Goal: Transaction & Acquisition: Book appointment/travel/reservation

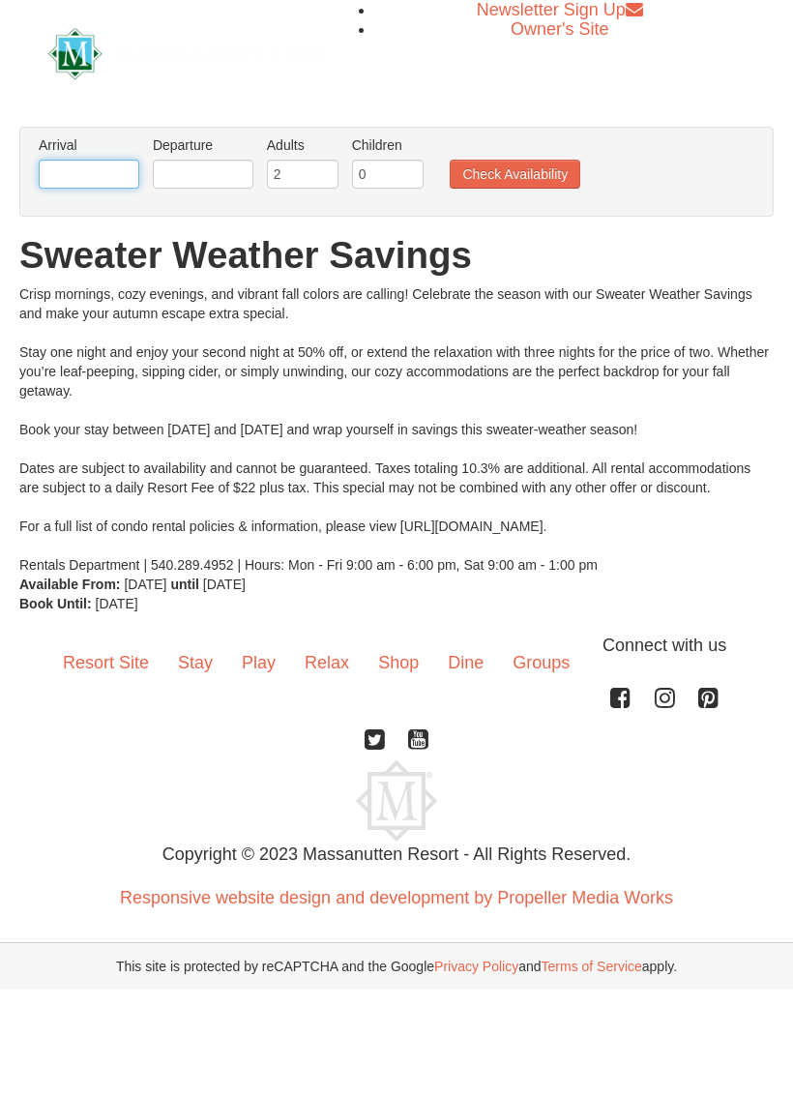
click at [91, 172] on input "text" at bounding box center [89, 174] width 101 height 29
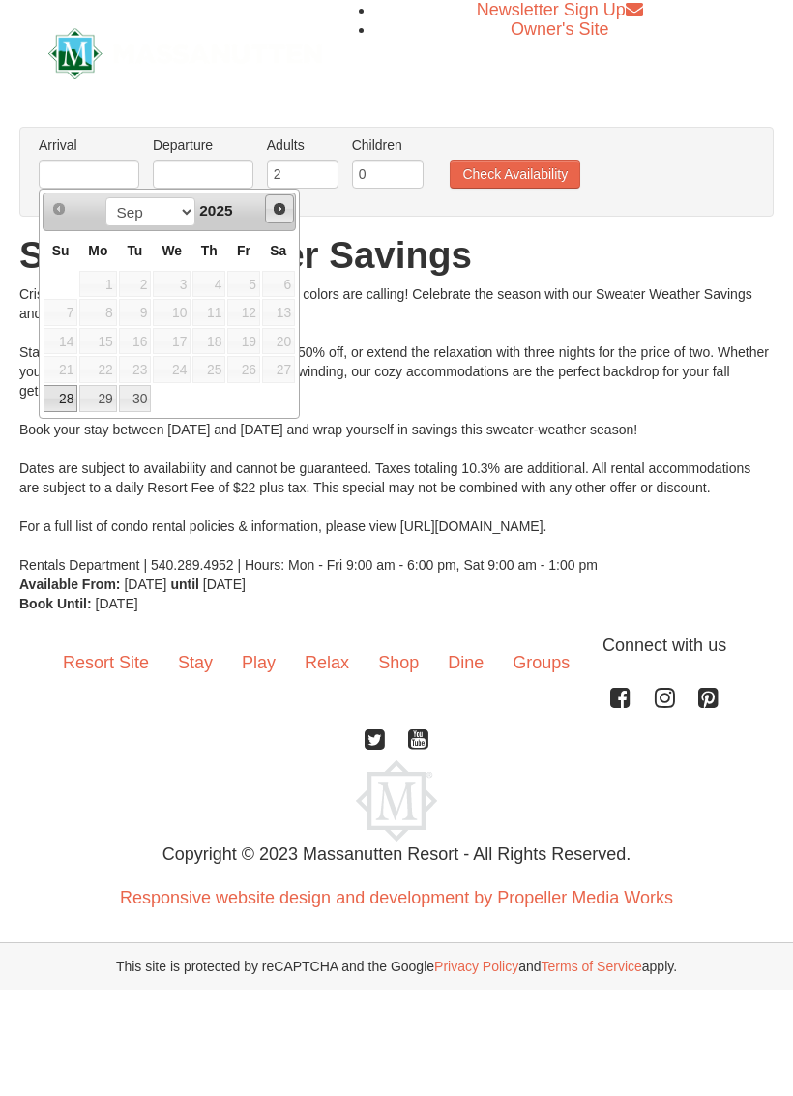
click at [289, 220] on link "Next" at bounding box center [279, 208] width 29 height 29
click at [224, 289] on link "2" at bounding box center [209, 284] width 33 height 27
type input "10/02/2025"
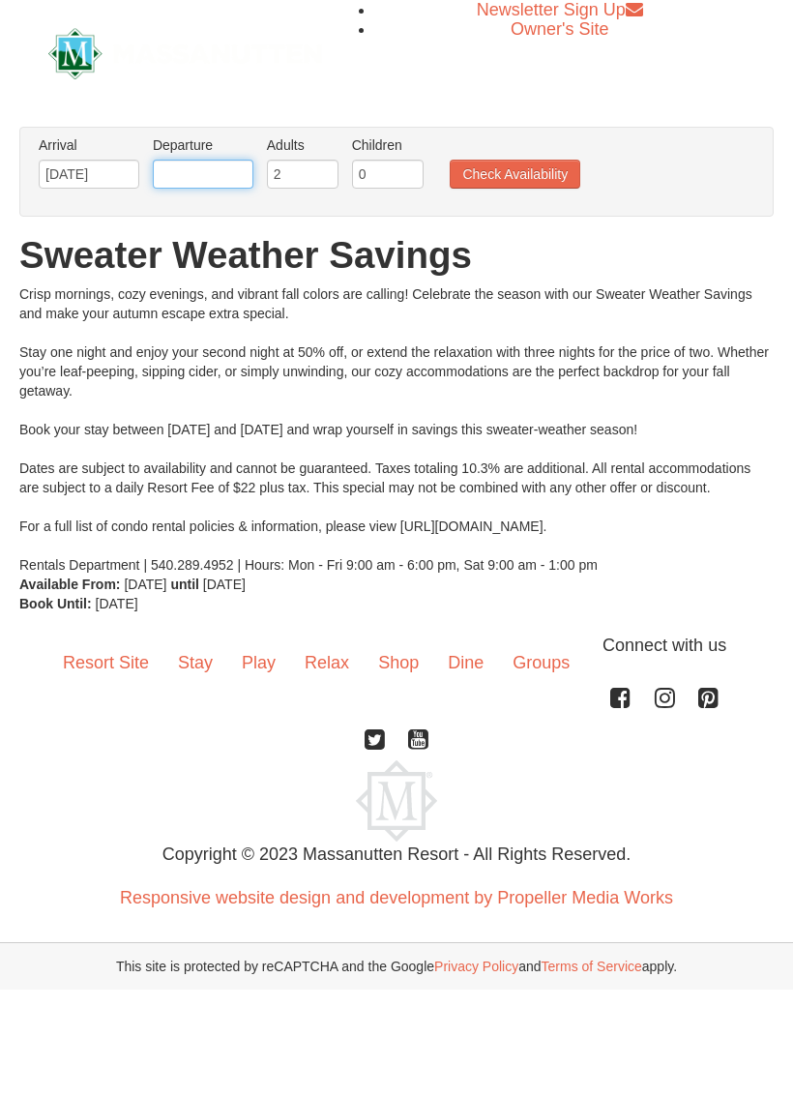
click at [211, 182] on input "text" at bounding box center [203, 174] width 101 height 29
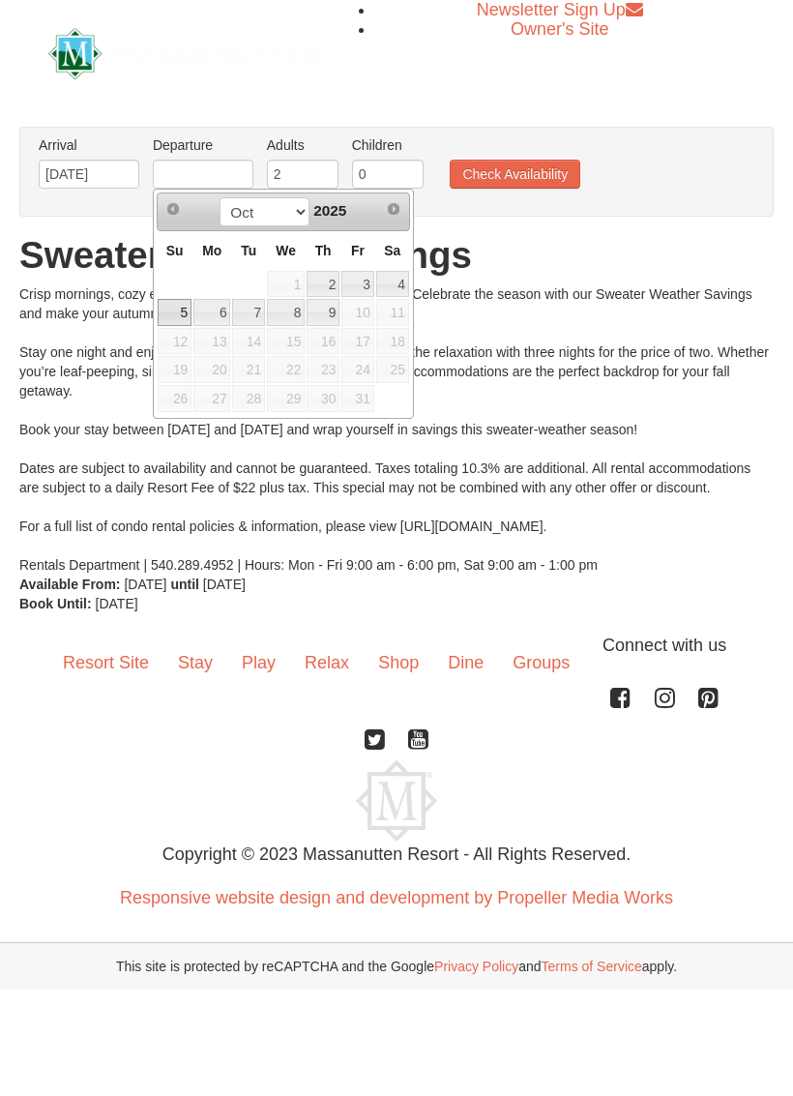
click at [191, 324] on link "5" at bounding box center [175, 312] width 34 height 27
type input "10/05/2025"
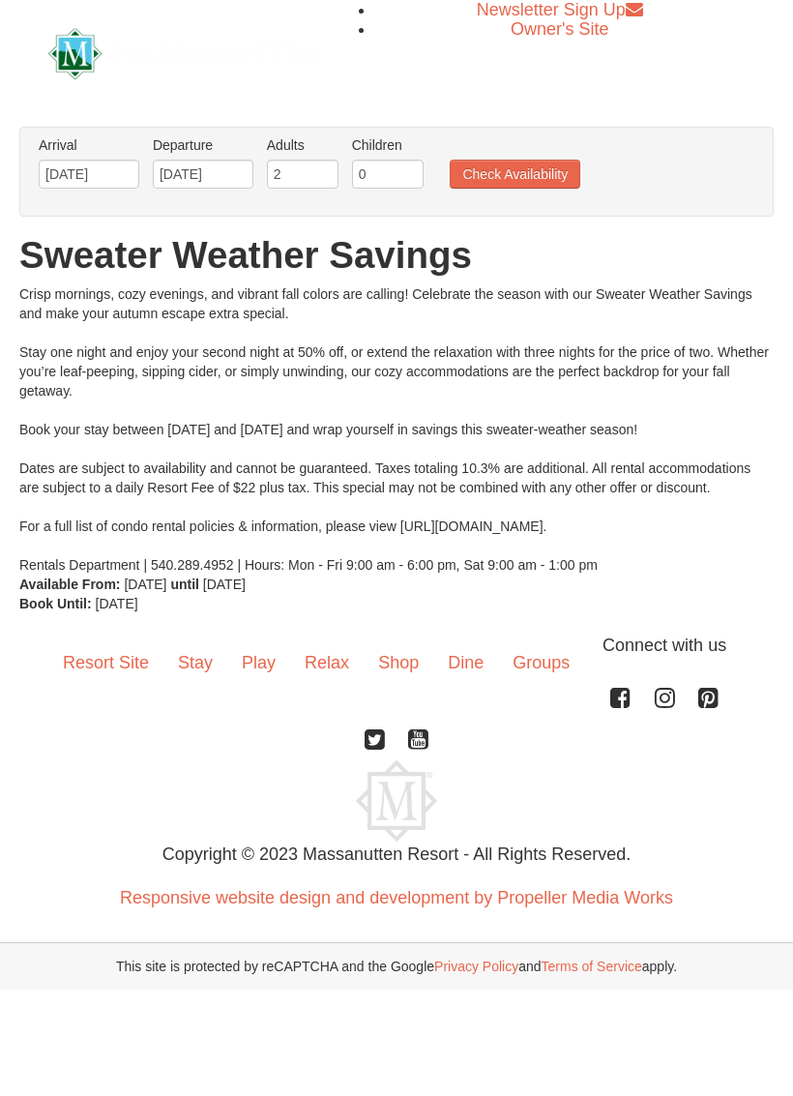
click at [519, 181] on button "Check Availability" at bounding box center [515, 174] width 131 height 29
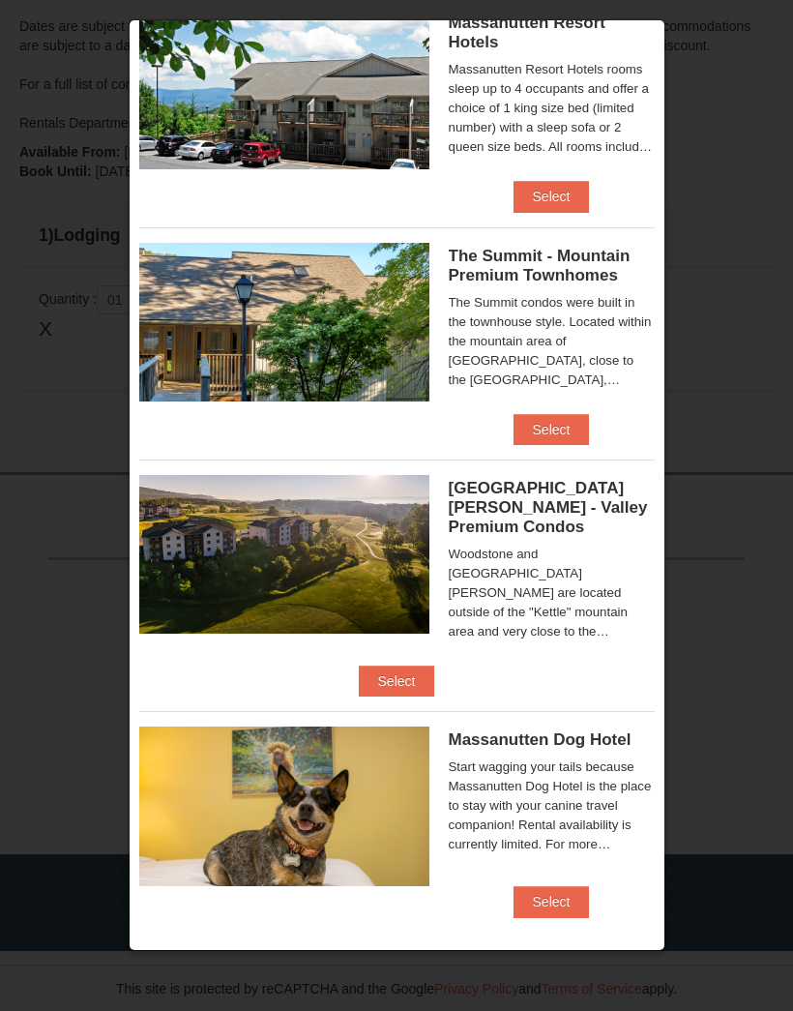
scroll to position [759, 0]
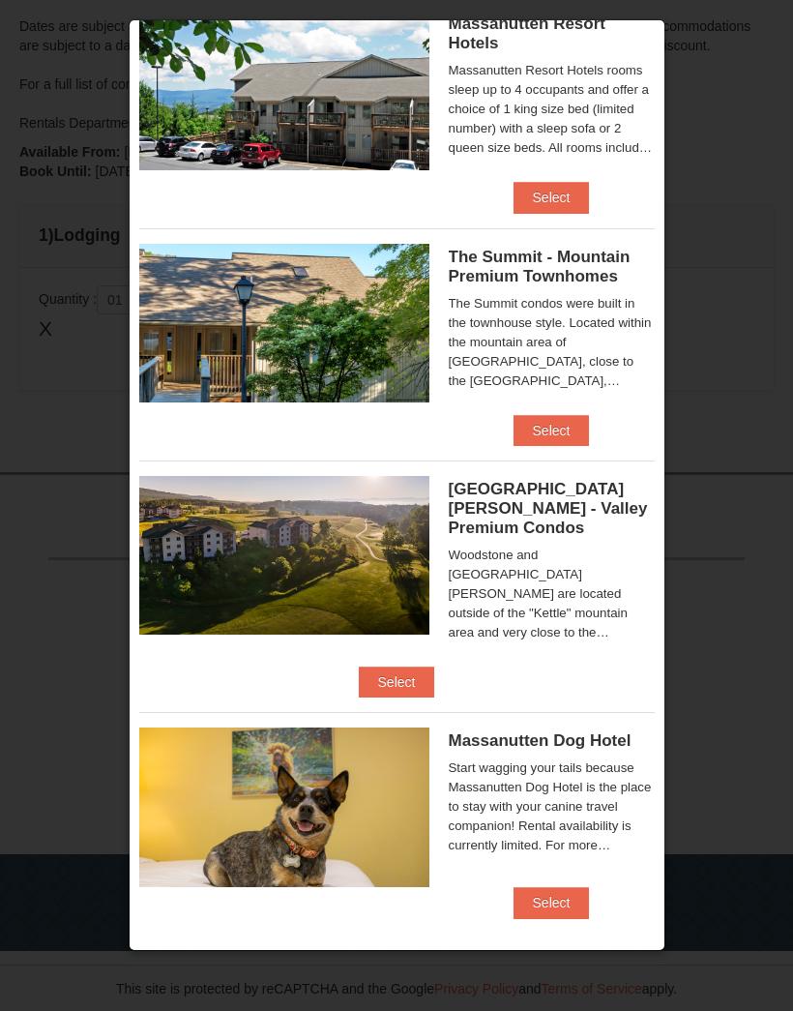
click at [570, 890] on button "Select" at bounding box center [552, 902] width 76 height 31
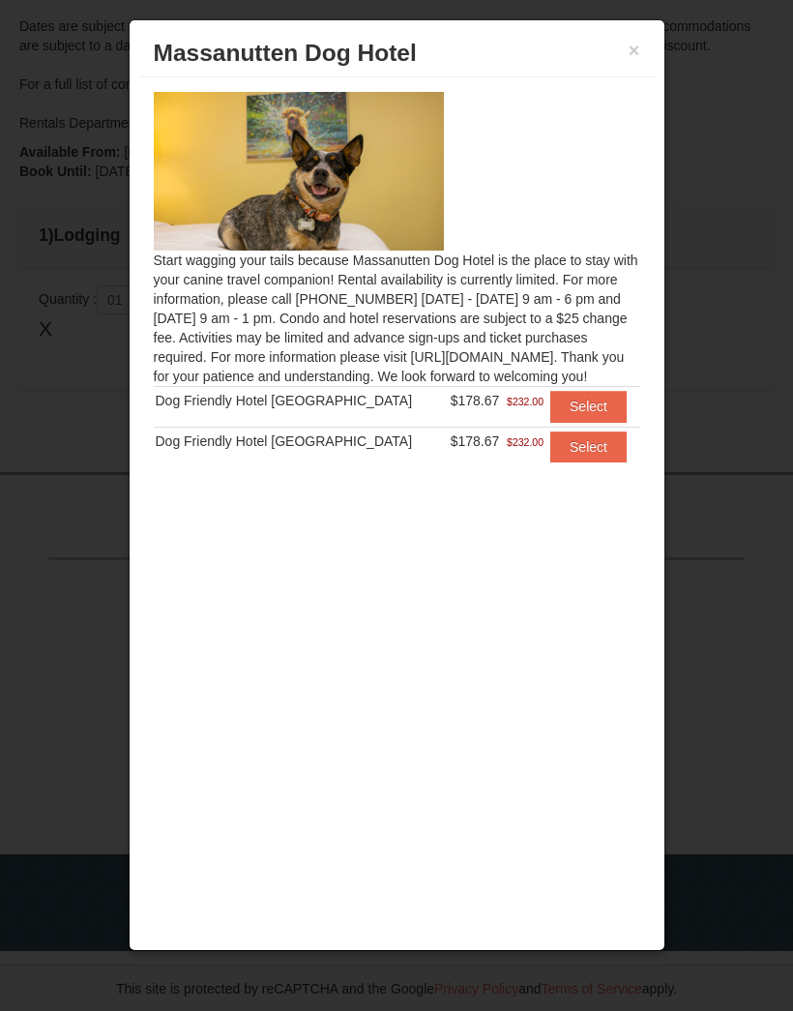
click at [640, 46] on button "×" at bounding box center [635, 50] width 12 height 19
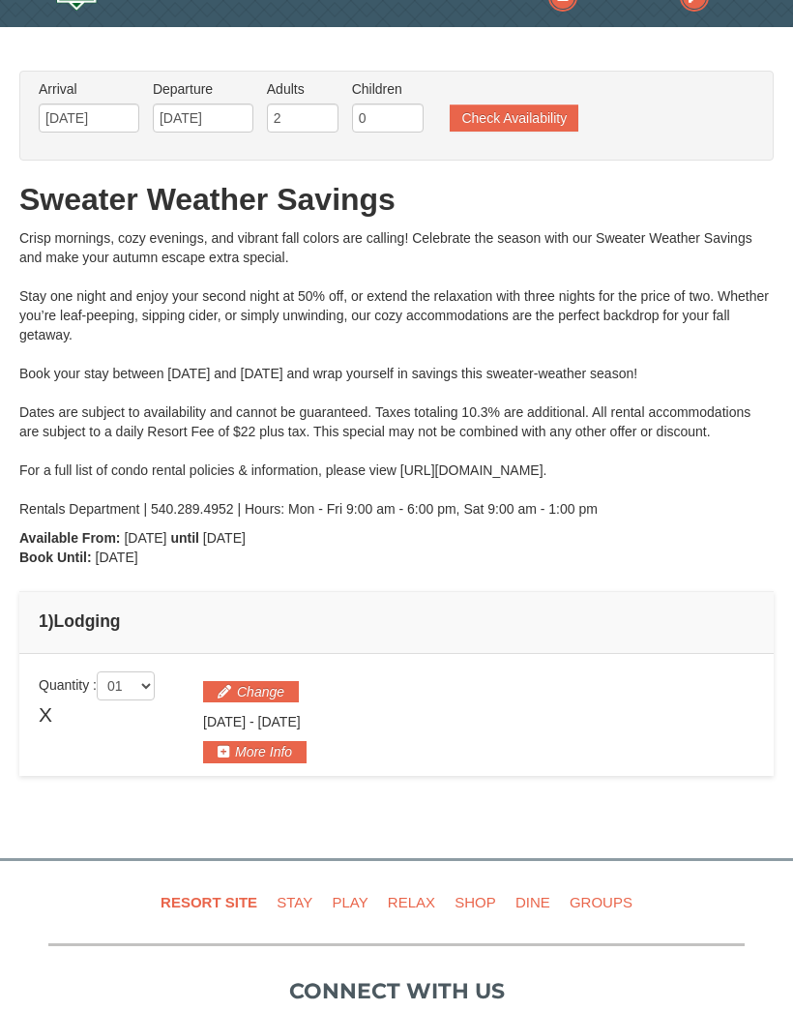
scroll to position [0, 0]
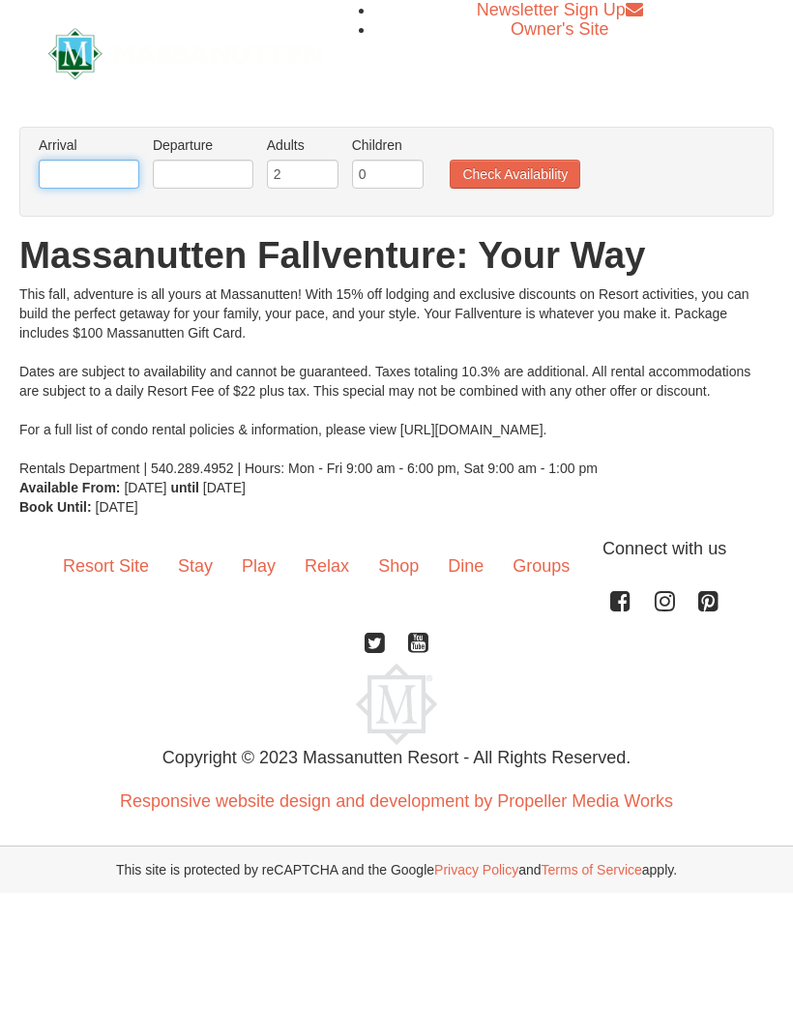
click at [85, 168] on input "text" at bounding box center [89, 174] width 101 height 29
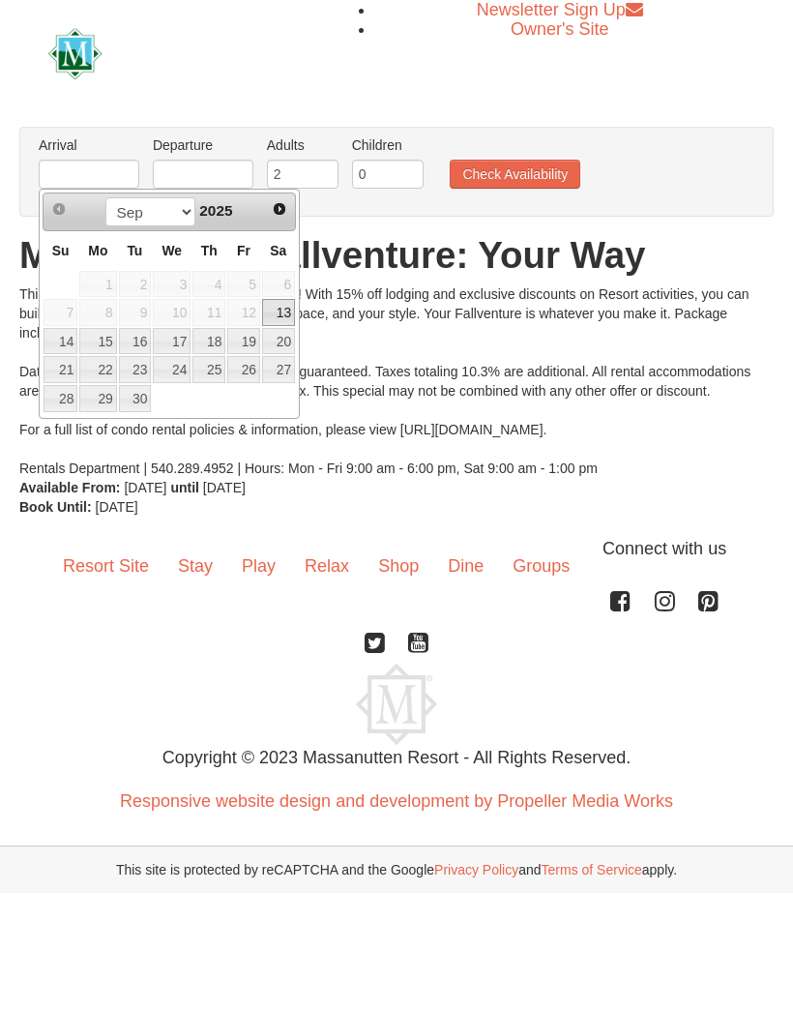
click at [274, 214] on span "Next" at bounding box center [279, 208] width 15 height 15
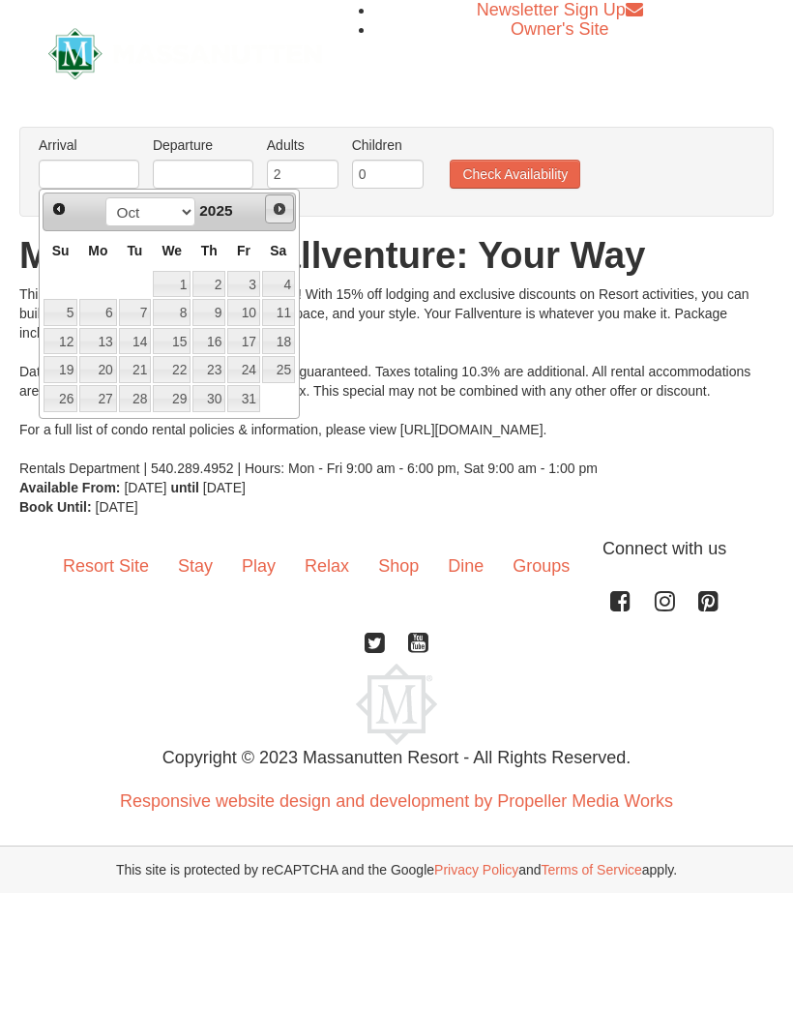
click at [282, 207] on span "Next" at bounding box center [279, 208] width 15 height 15
click at [281, 219] on link "Next" at bounding box center [279, 208] width 29 height 29
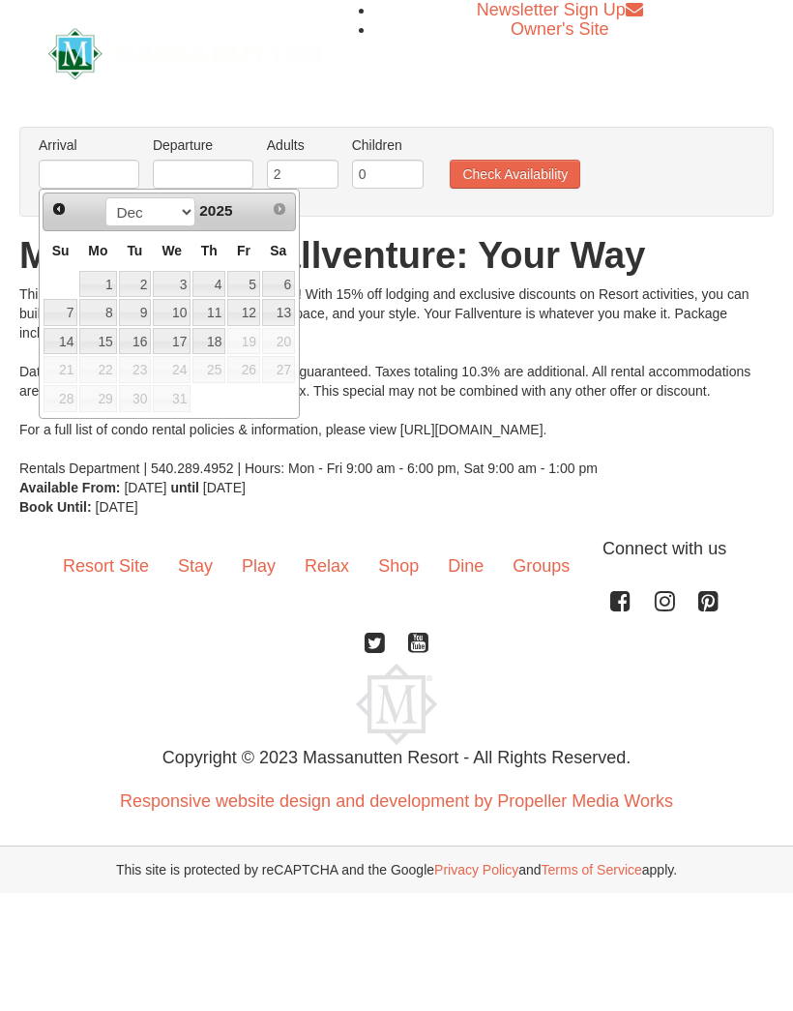
click at [60, 212] on span "Prev" at bounding box center [58, 208] width 15 height 15
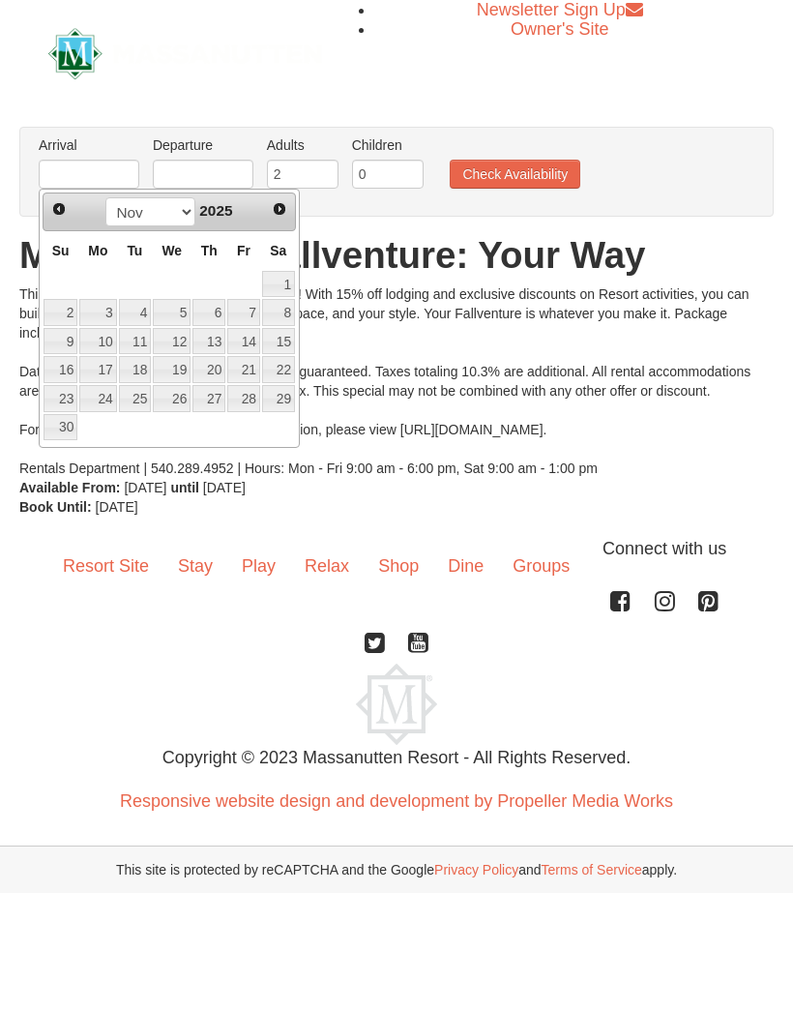
click at [63, 219] on link "Prev" at bounding box center [58, 208] width 27 height 27
